Goal: Task Accomplishment & Management: Use online tool/utility

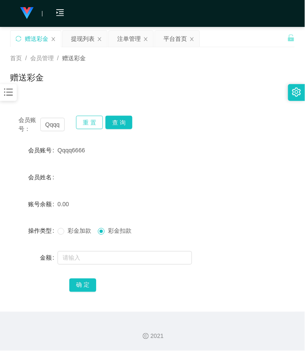
click at [95, 123] on button "重 置" at bounding box center [89, 122] width 27 height 13
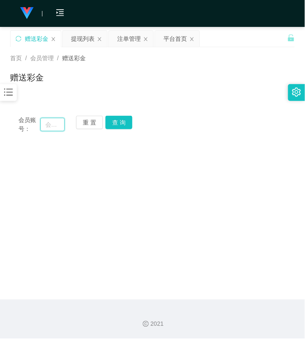
click at [50, 129] on input "text" at bounding box center [52, 124] width 24 height 13
paste input "money888"
type input "money888"
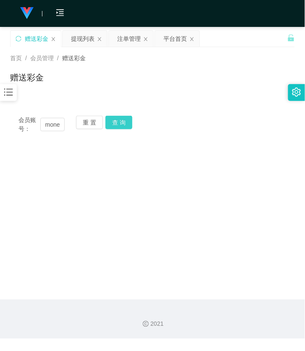
click at [124, 121] on button "查 询" at bounding box center [119, 122] width 27 height 13
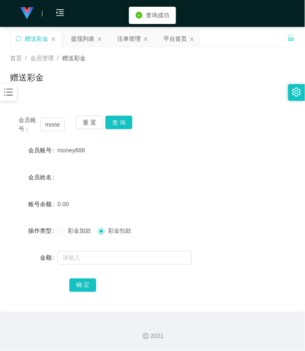
click at [68, 229] on span "彩金加款" at bounding box center [79, 231] width 30 height 7
click at [81, 253] on input "text" at bounding box center [125, 257] width 135 height 13
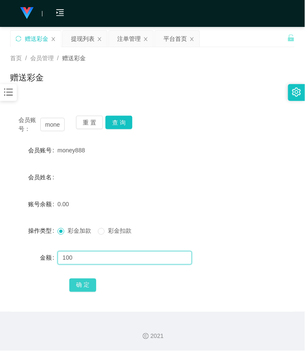
type input "100"
click at [79, 279] on button "确 定" at bounding box center [82, 285] width 27 height 13
